Goal: Navigation & Orientation: Find specific page/section

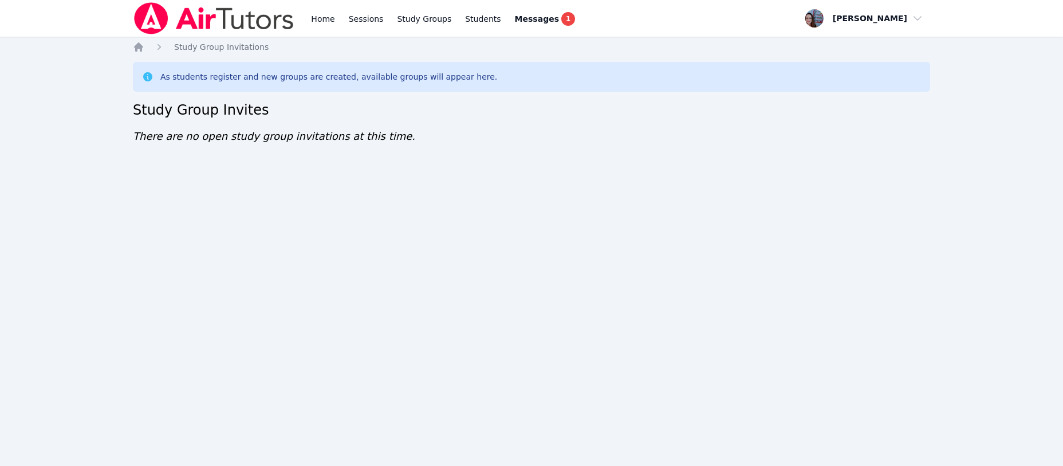
click at [135, 49] on icon "Breadcrumb" at bounding box center [138, 46] width 11 height 11
